Goal: Browse casually: Explore the website without a specific task or goal

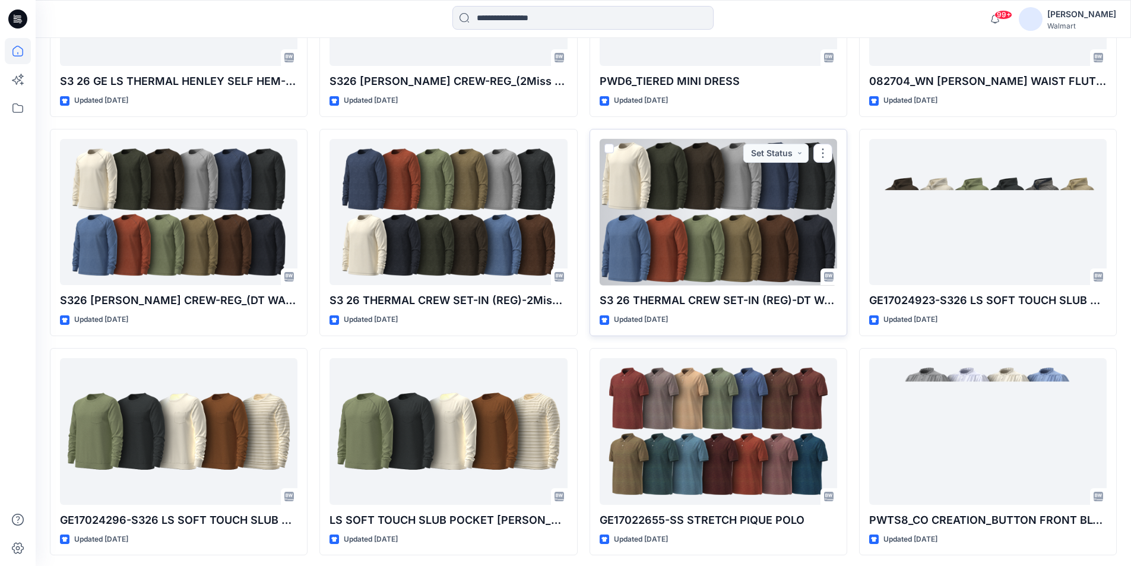
scroll to position [475, 0]
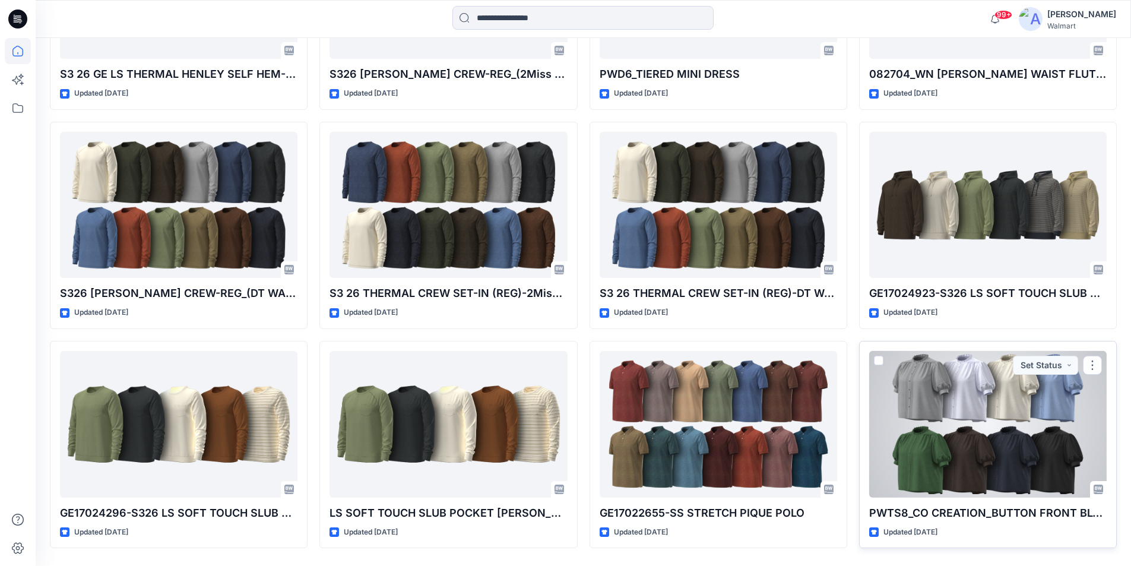
click at [941, 407] on div at bounding box center [989, 424] width 238 height 147
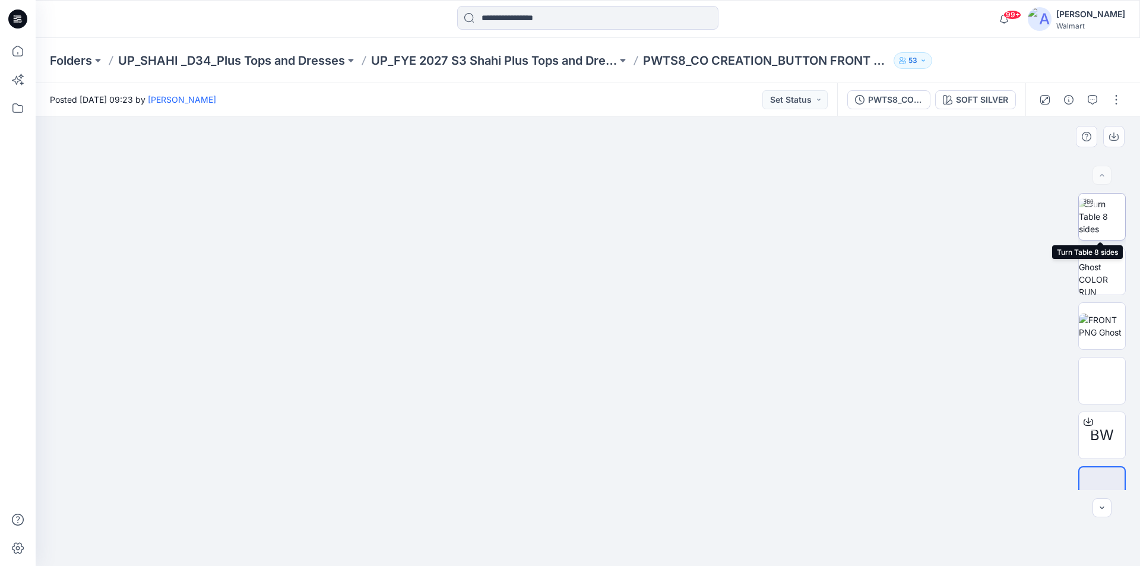
click at [1106, 221] on img at bounding box center [1102, 216] width 46 height 37
drag, startPoint x: 736, startPoint y: 438, endPoint x: 739, endPoint y: 419, distance: 18.7
drag, startPoint x: 643, startPoint y: 554, endPoint x: 553, endPoint y: 556, distance: 89.7
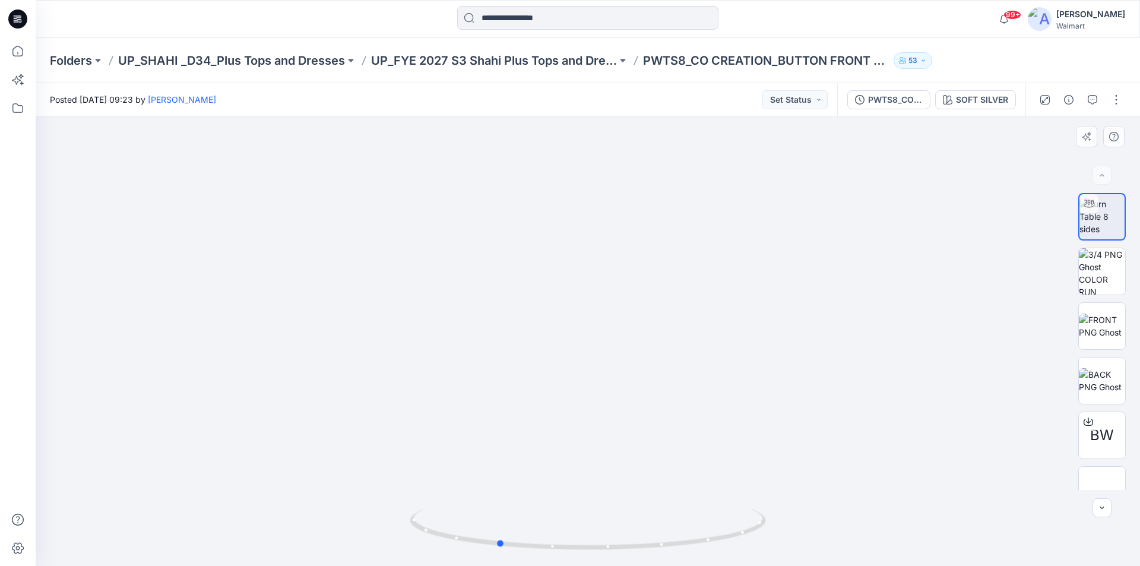
click at [553, 556] on img at bounding box center [588, 537] width 356 height 58
drag, startPoint x: 612, startPoint y: 554, endPoint x: 554, endPoint y: 555, distance: 58.8
click at [554, 555] on img at bounding box center [588, 537] width 356 height 58
click at [18, 52] on icon at bounding box center [18, 51] width 26 height 26
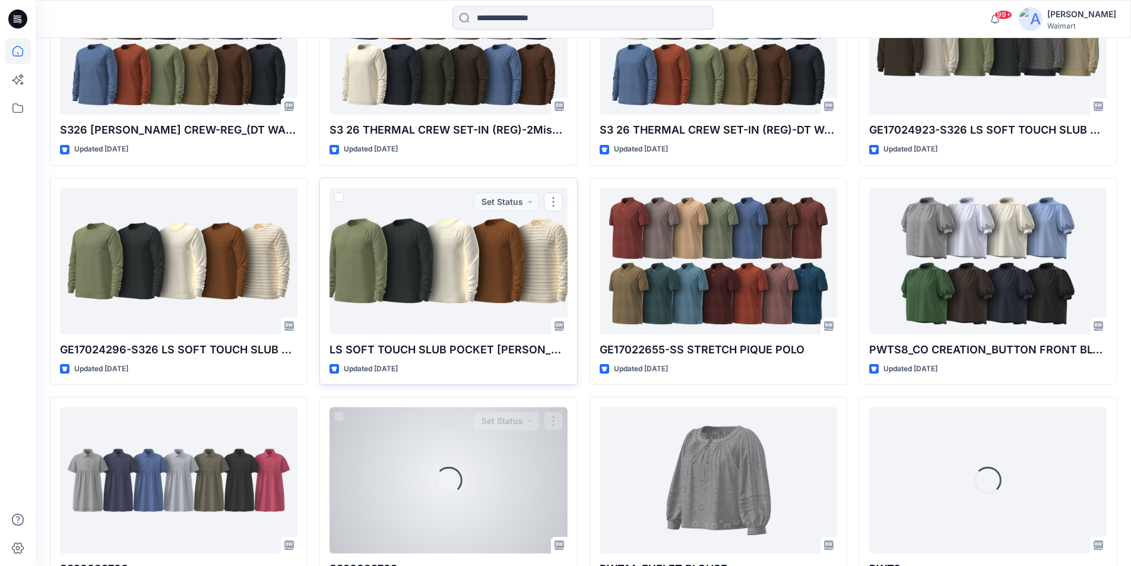
scroll to position [871, 0]
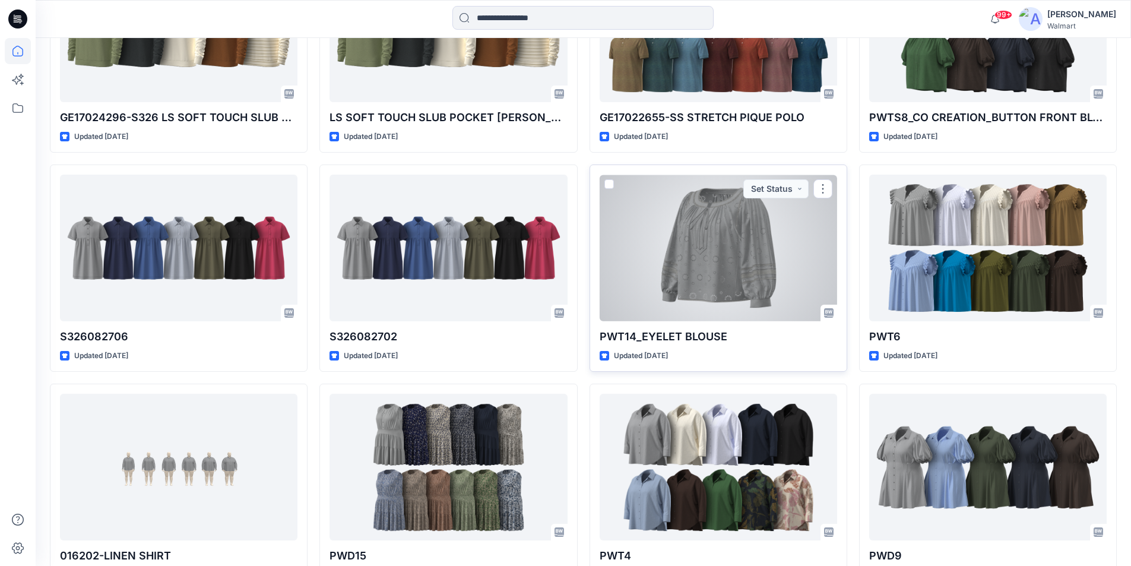
click at [745, 242] on div at bounding box center [719, 248] width 238 height 147
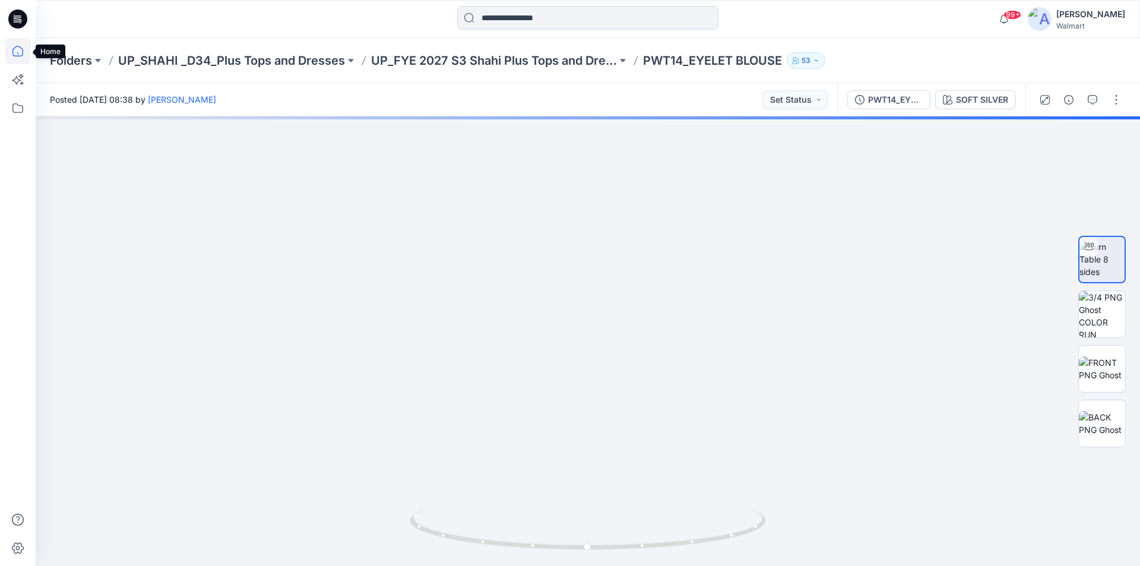
click at [19, 52] on icon at bounding box center [18, 51] width 26 height 26
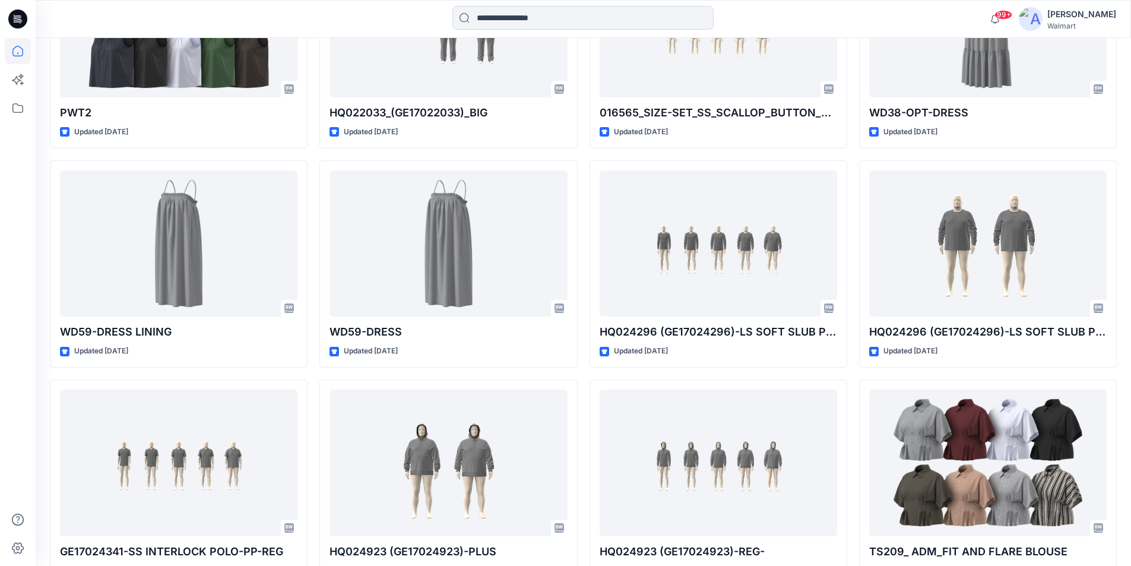
scroll to position [1117, 0]
